Goal: Information Seeking & Learning: Learn about a topic

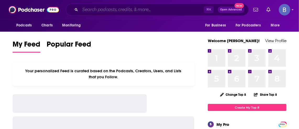
click at [107, 10] on input "Search podcasts, credits, & more..." at bounding box center [142, 10] width 124 height 8
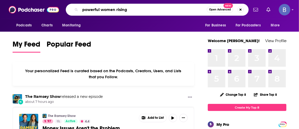
type input "powerful women rising"
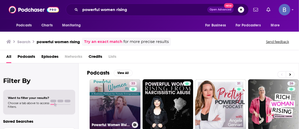
click at [120, 119] on link "33 Powerful Women Rising - A Business Podcast for [DEMOGRAPHIC_DATA] Entreprene…" at bounding box center [115, 104] width 51 height 51
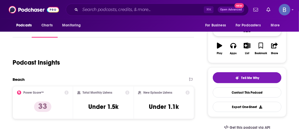
scroll to position [76, 0]
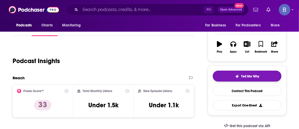
click at [234, 77] on button "Tell Me Why" at bounding box center [247, 76] width 69 height 11
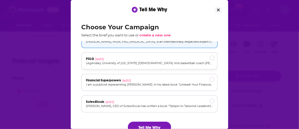
scroll to position [11, 0]
click at [141, 60] on div "PSLG (edit)" at bounding box center [149, 59] width 127 height 4
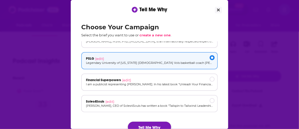
click at [154, 123] on button "Tell Me Why" at bounding box center [149, 127] width 43 height 11
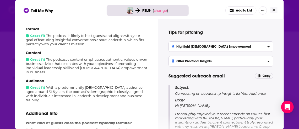
scroll to position [0, 0]
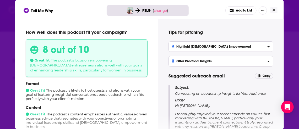
click at [164, 10] on span "change" at bounding box center [160, 10] width 13 height 4
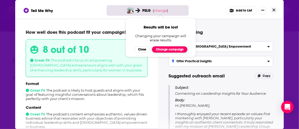
click at [164, 50] on button "Change campaign" at bounding box center [169, 49] width 35 height 6
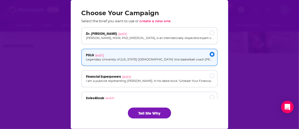
click at [118, 56] on div "PSLG (edit)" at bounding box center [149, 55] width 127 height 4
click at [137, 113] on button "Tell Me Why" at bounding box center [149, 113] width 43 height 11
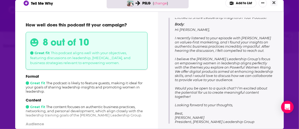
scroll to position [13, 0]
